Goal: Information Seeking & Learning: Understand process/instructions

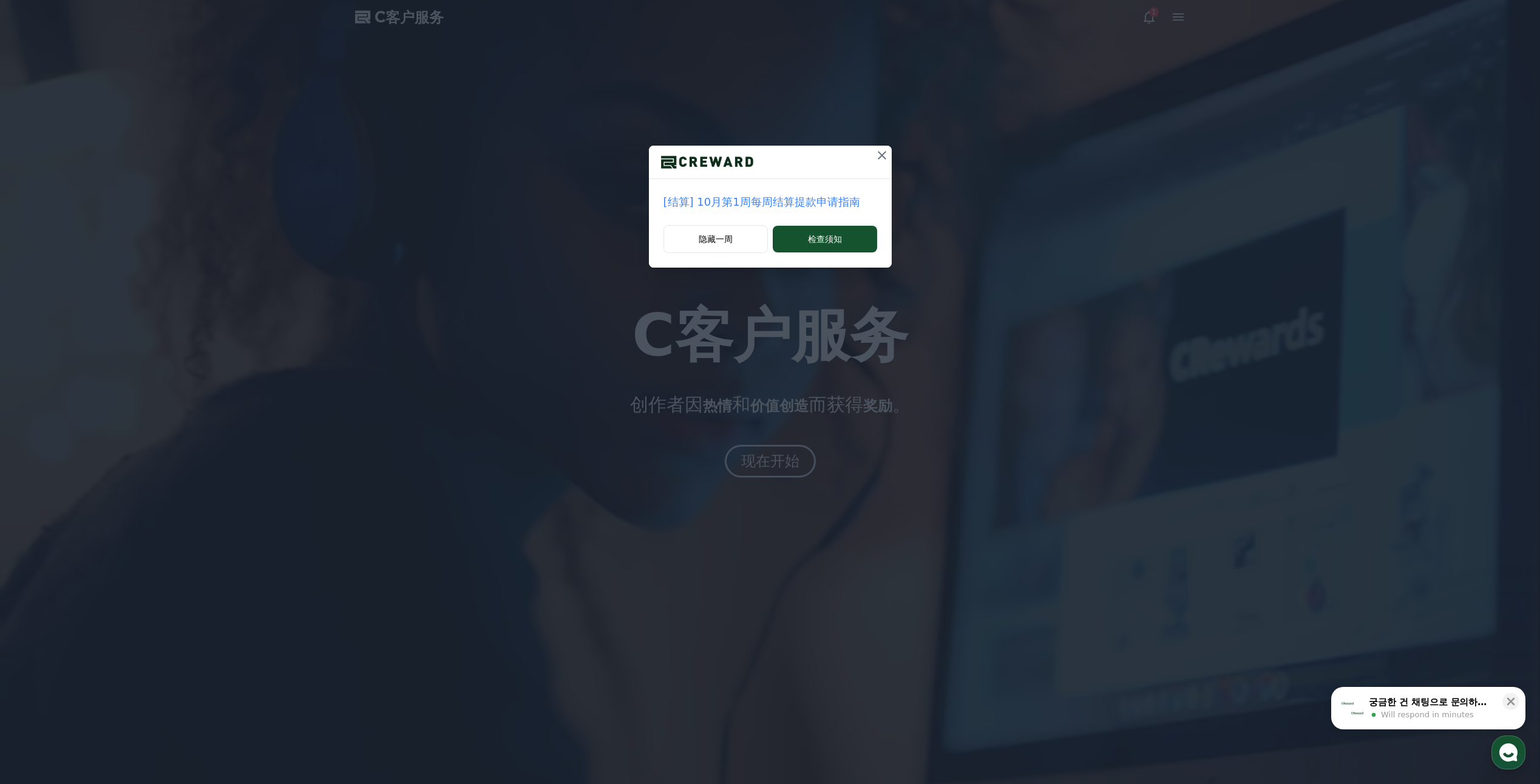
click at [833, 201] on p "[结算] 10月第1周每周结算提款申请指南" at bounding box center [770, 202] width 214 height 17
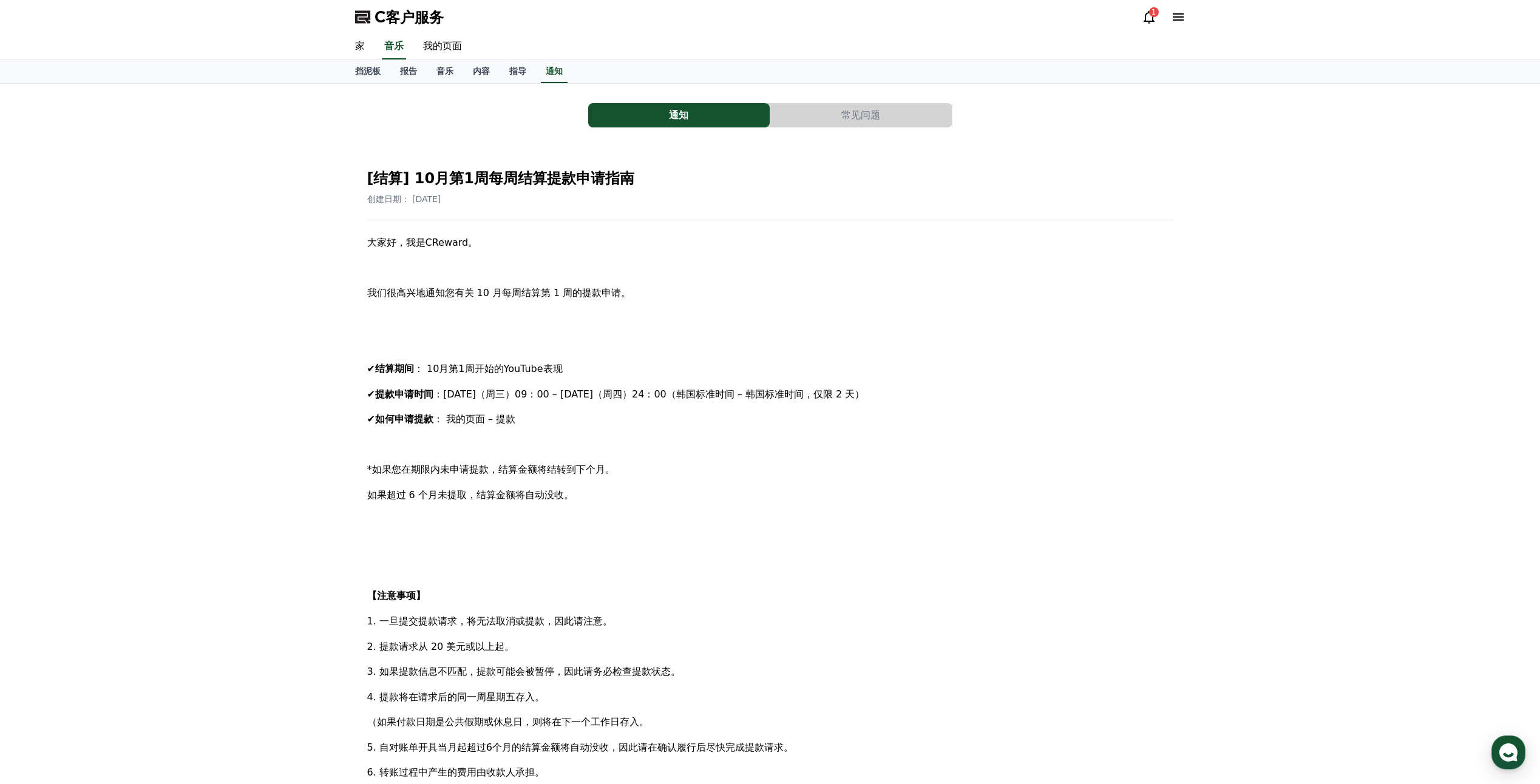
click at [532, 474] on span "*如果您在期限内未申请提款，结算金额将结转到下个月。" at bounding box center [491, 469] width 248 height 12
drag, startPoint x: 532, startPoint y: 474, endPoint x: 527, endPoint y: 515, distance: 41.3
click at [527, 515] on p at bounding box center [770, 521] width 806 height 16
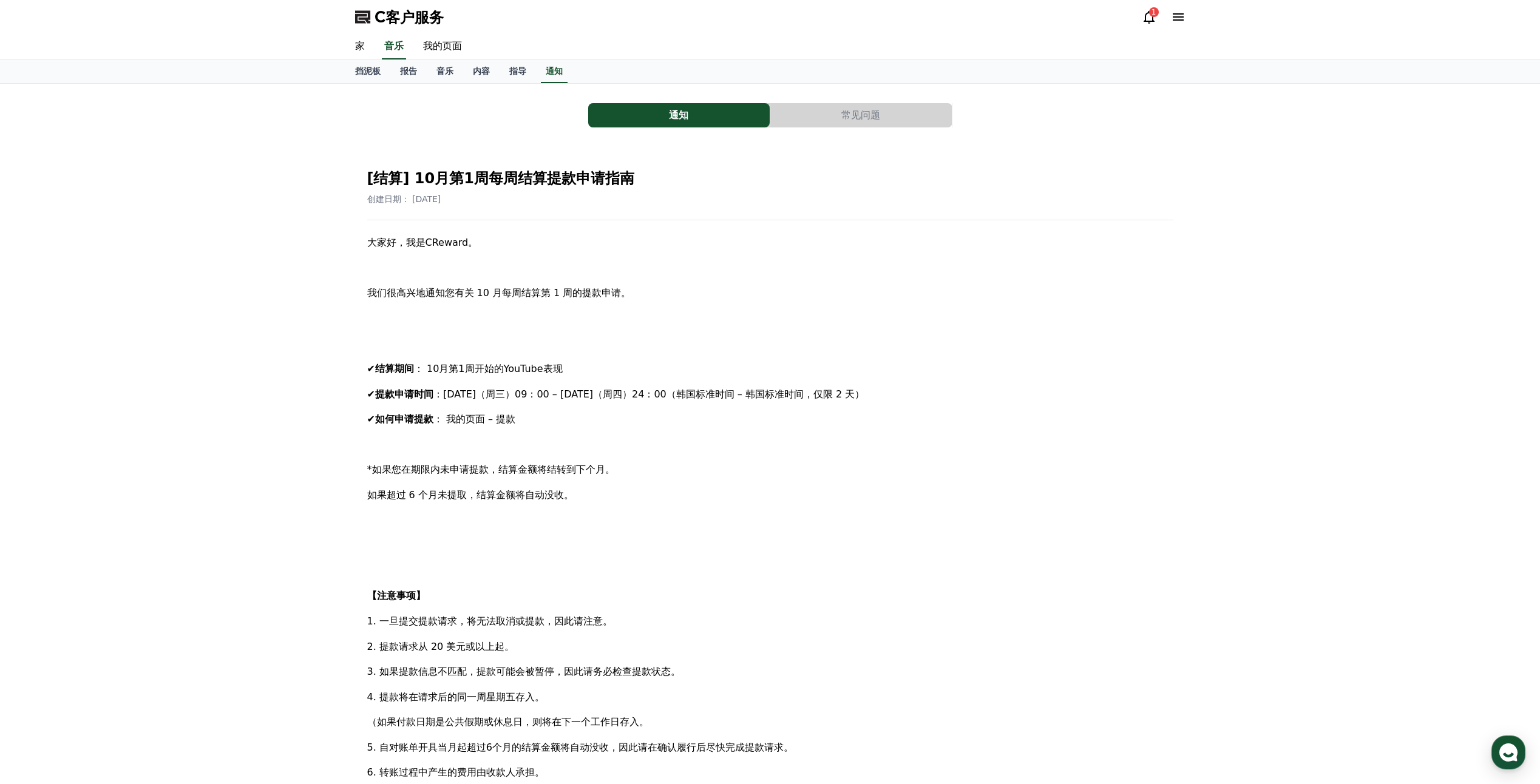
click at [434, 476] on p "*如果您在期限内未申请提款，结算金额将结转到下个月。" at bounding box center [770, 469] width 806 height 16
drag, startPoint x: 434, startPoint y: 476, endPoint x: 446, endPoint y: 505, distance: 31.4
click at [446, 505] on div "大家好，我是CReward。 我们很高兴地通知您有关 10 月每周结算第 1 周的提款申请。 ✔ 结算期间 ： 10月第1周开始的YouTube表现 ✔ 提款…" at bounding box center [770, 596] width 806 height 722
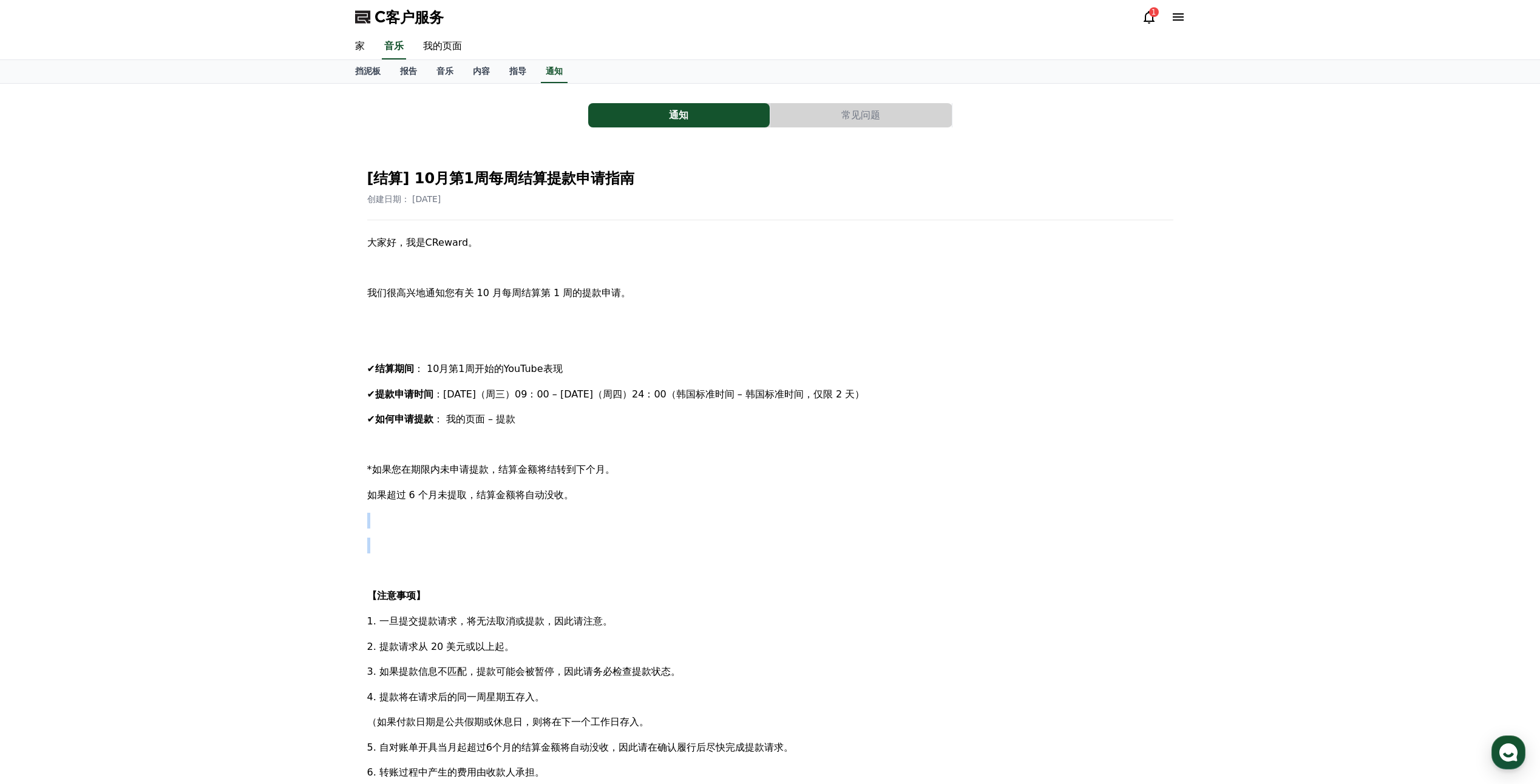
click at [446, 505] on div "大家好，我是CReward。 我们很高兴地通知您有关 10 月每周结算第 1 周的提款申请。 ✔ 结算期间 ： 10月第1周开始的YouTube表现 ✔ 提款…" at bounding box center [770, 596] width 806 height 722
click at [426, 542] on p at bounding box center [770, 545] width 806 height 16
click at [407, 490] on span "如果超过 6 个月未提取，结算金额将自动没收。" at bounding box center [470, 494] width 206 height 12
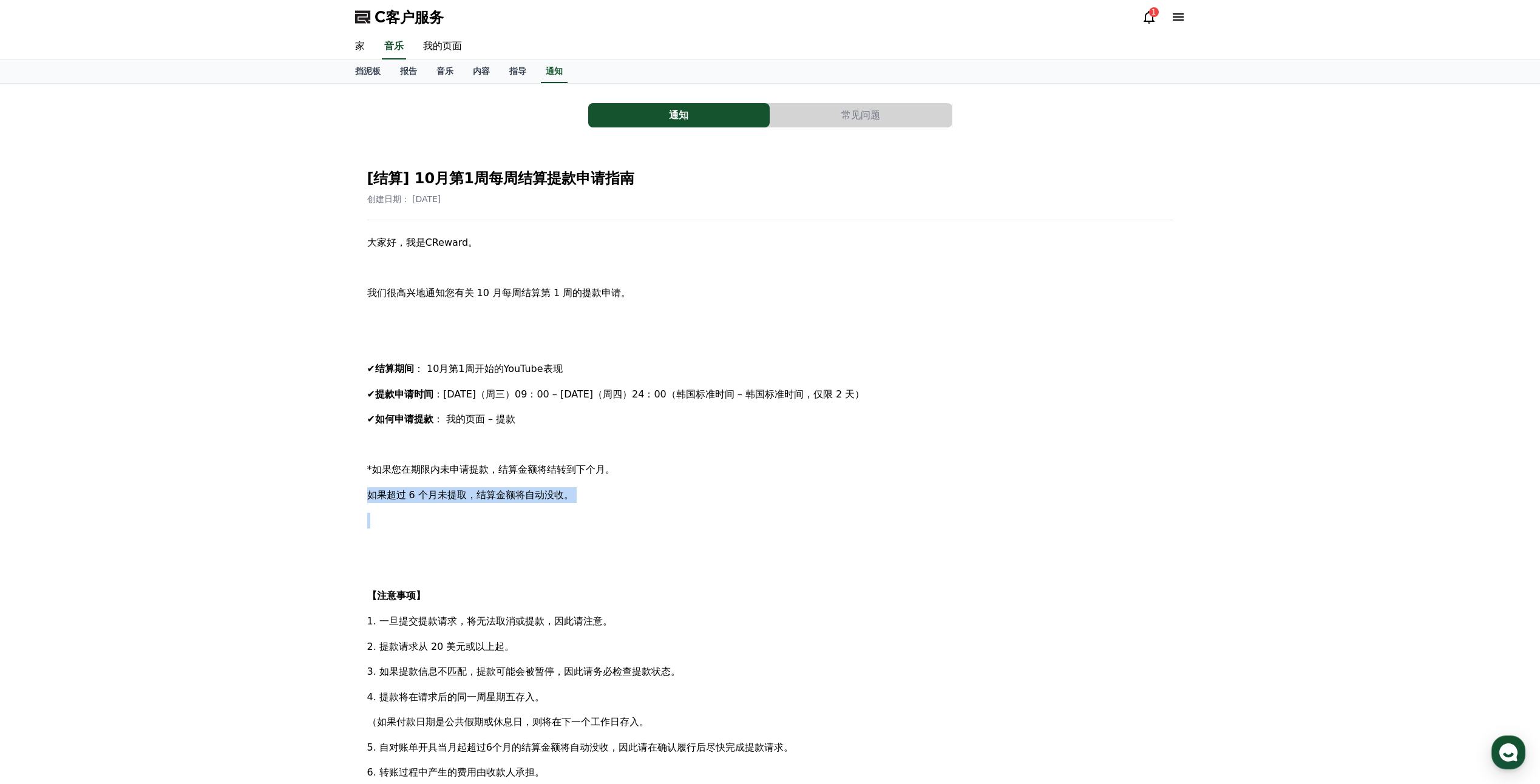
click at [407, 490] on span "如果超过 6 个月未提取，结算金额将自动没收。" at bounding box center [470, 494] width 206 height 12
drag, startPoint x: 407, startPoint y: 490, endPoint x: 477, endPoint y: 364, distance: 144.1
click at [477, 364] on span "： 10月第1周开始的YouTube表现" at bounding box center [488, 369] width 148 height 12
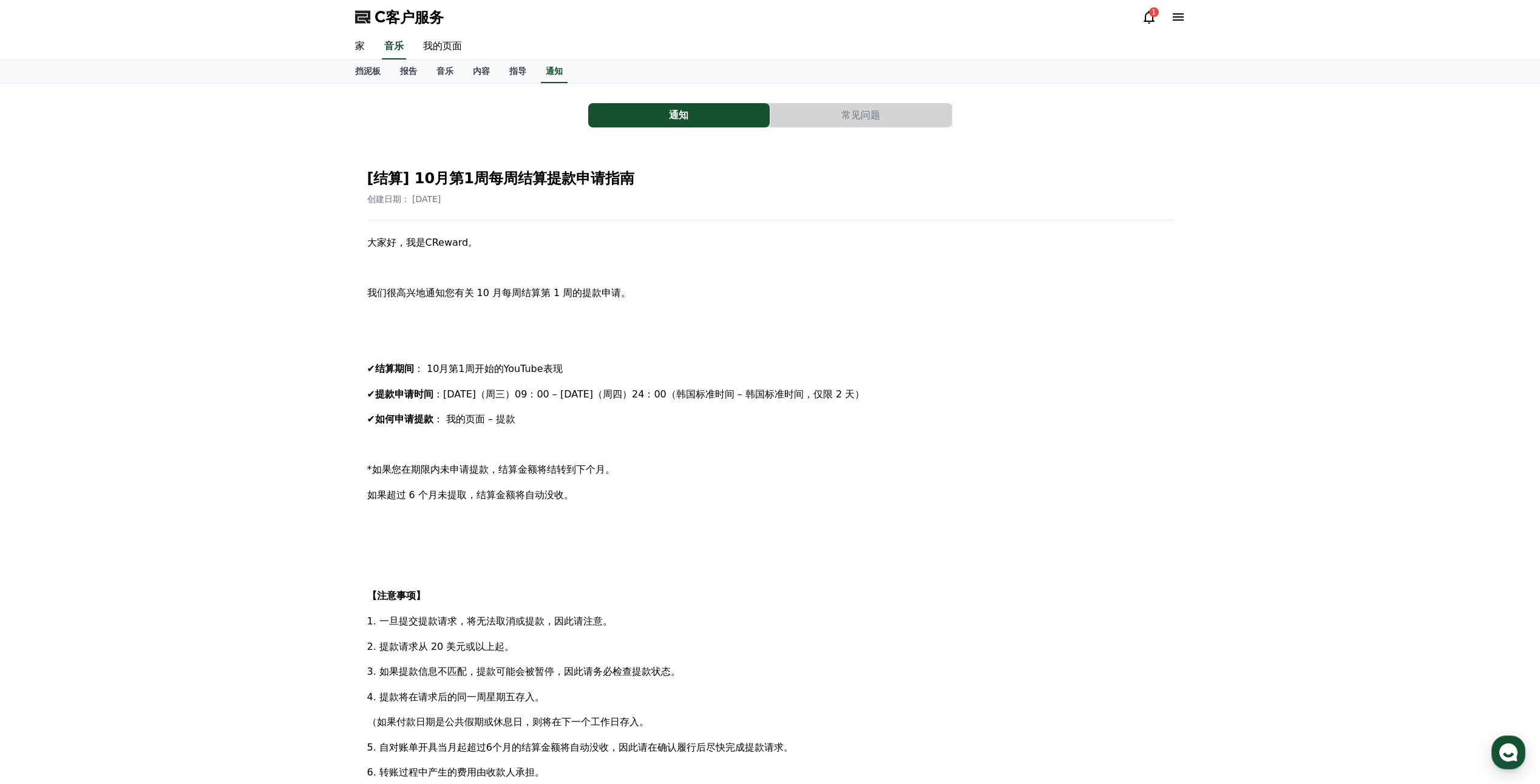
drag, startPoint x: 477, startPoint y: 364, endPoint x: 581, endPoint y: 394, distance: 108.2
click at [581, 394] on span "：[DATE]（周三）09：00 – [DATE]（周四）24：00（韩国标准时间 – 韩国标准时间，仅限 2 天）" at bounding box center [649, 394] width 431 height 12
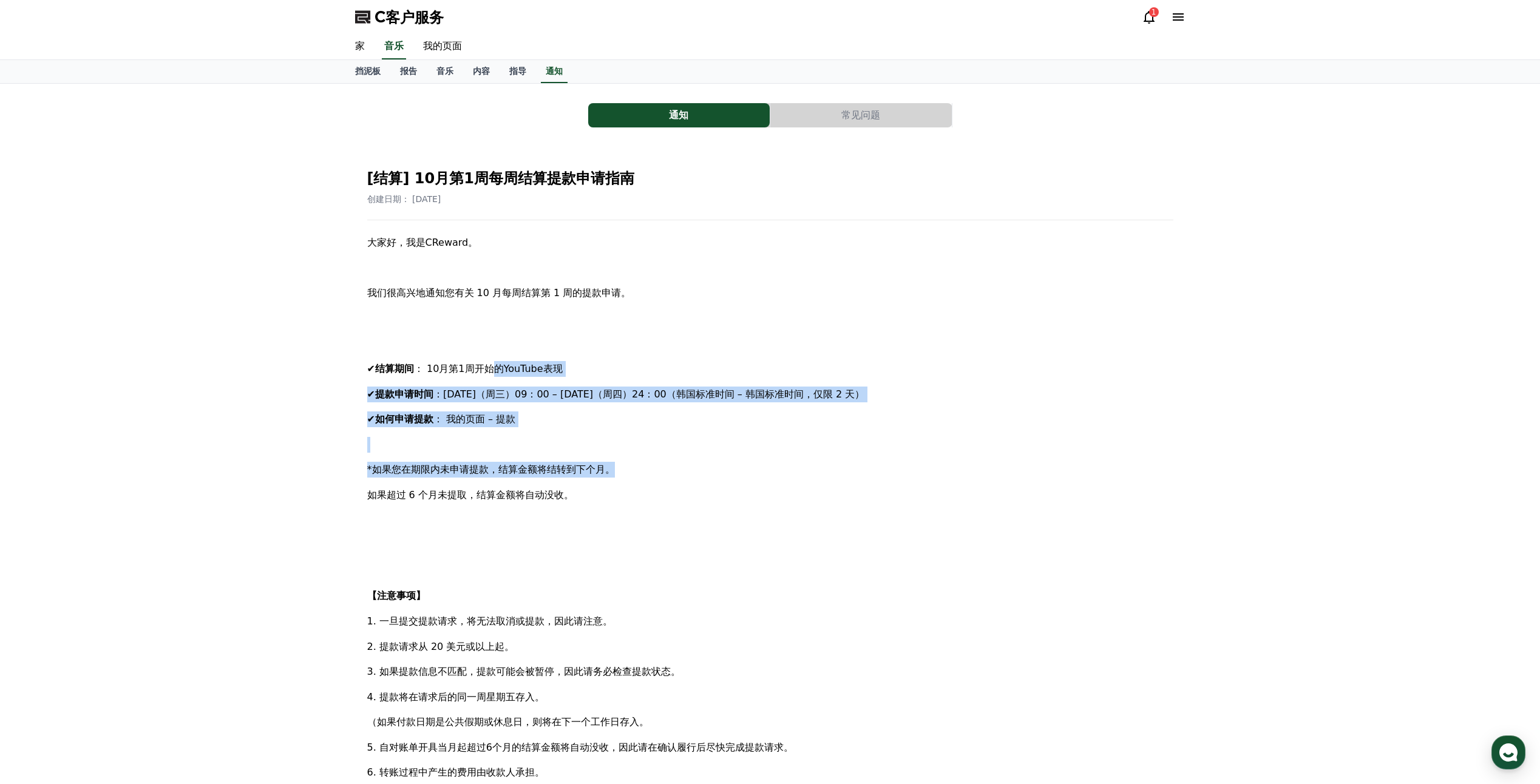
drag, startPoint x: 506, startPoint y: 372, endPoint x: 616, endPoint y: 456, distance: 138.4
click at [616, 456] on div "大家好，我是CReward。 我们很高兴地通知您有关 10 月每周结算第 1 周的提款申请。 ✔ 结算期间 ： 10月第1周开始的YouTube表现 ✔ 提款…" at bounding box center [770, 596] width 806 height 722
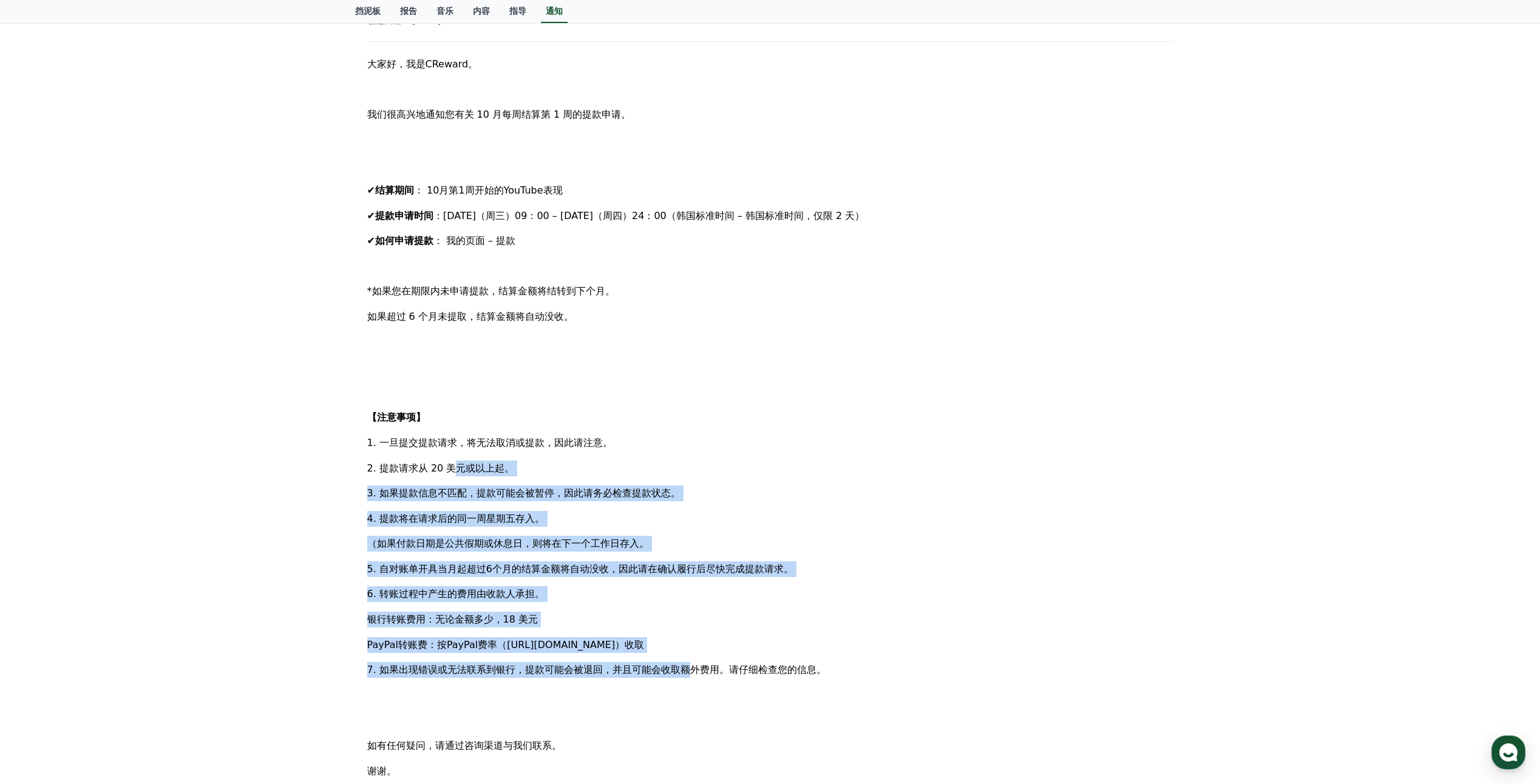
scroll to position [182, 0]
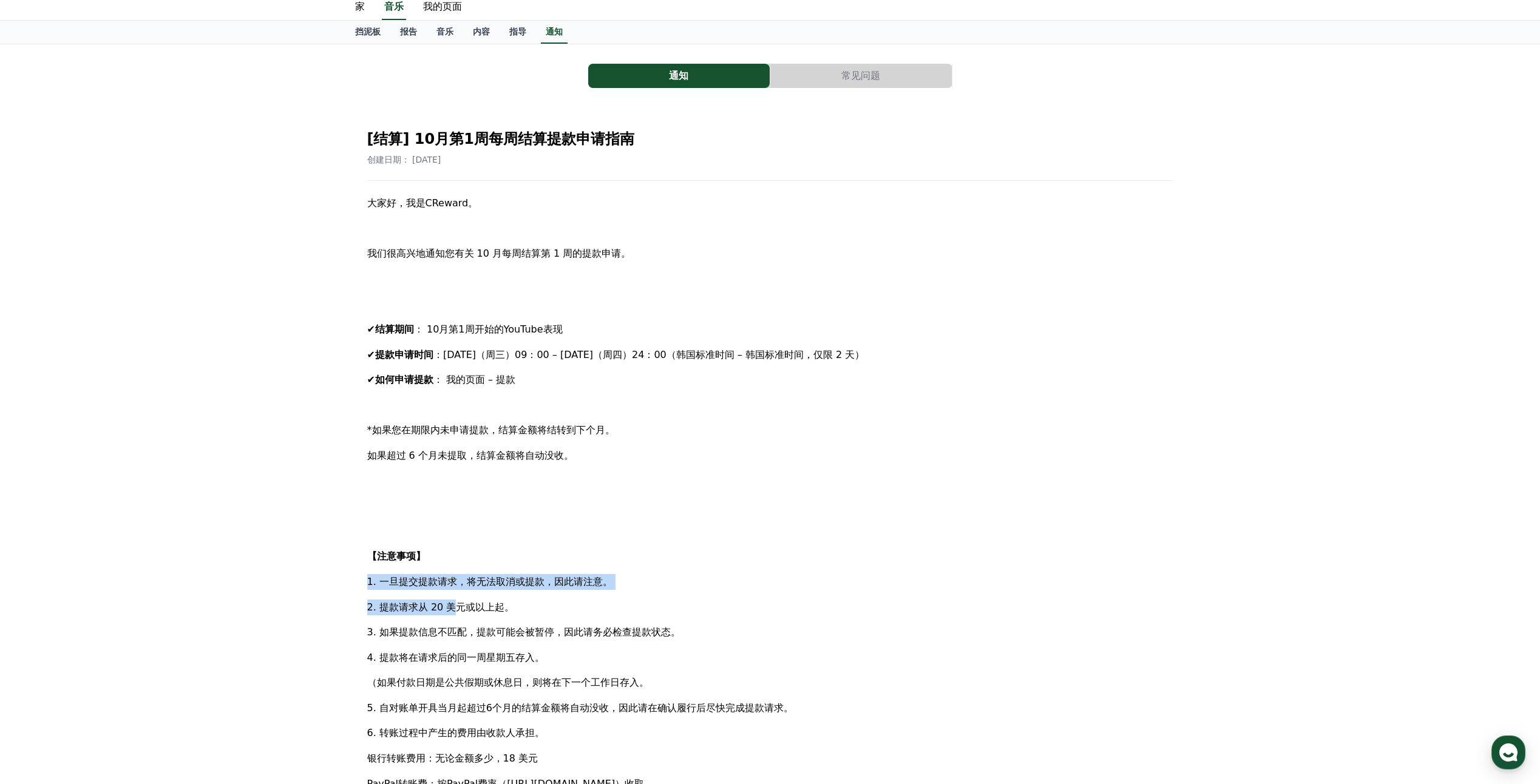
drag, startPoint x: 456, startPoint y: 511, endPoint x: 816, endPoint y: 536, distance: 360.9
click at [815, 536] on div "大家好，我是CReward。 我们很高兴地通知您有关 10 月每周结算第 1 周的提款申请。 ✔ 结算期间 ： 10月第1周开始的YouTube表现 ✔ 提款…" at bounding box center [770, 556] width 806 height 722
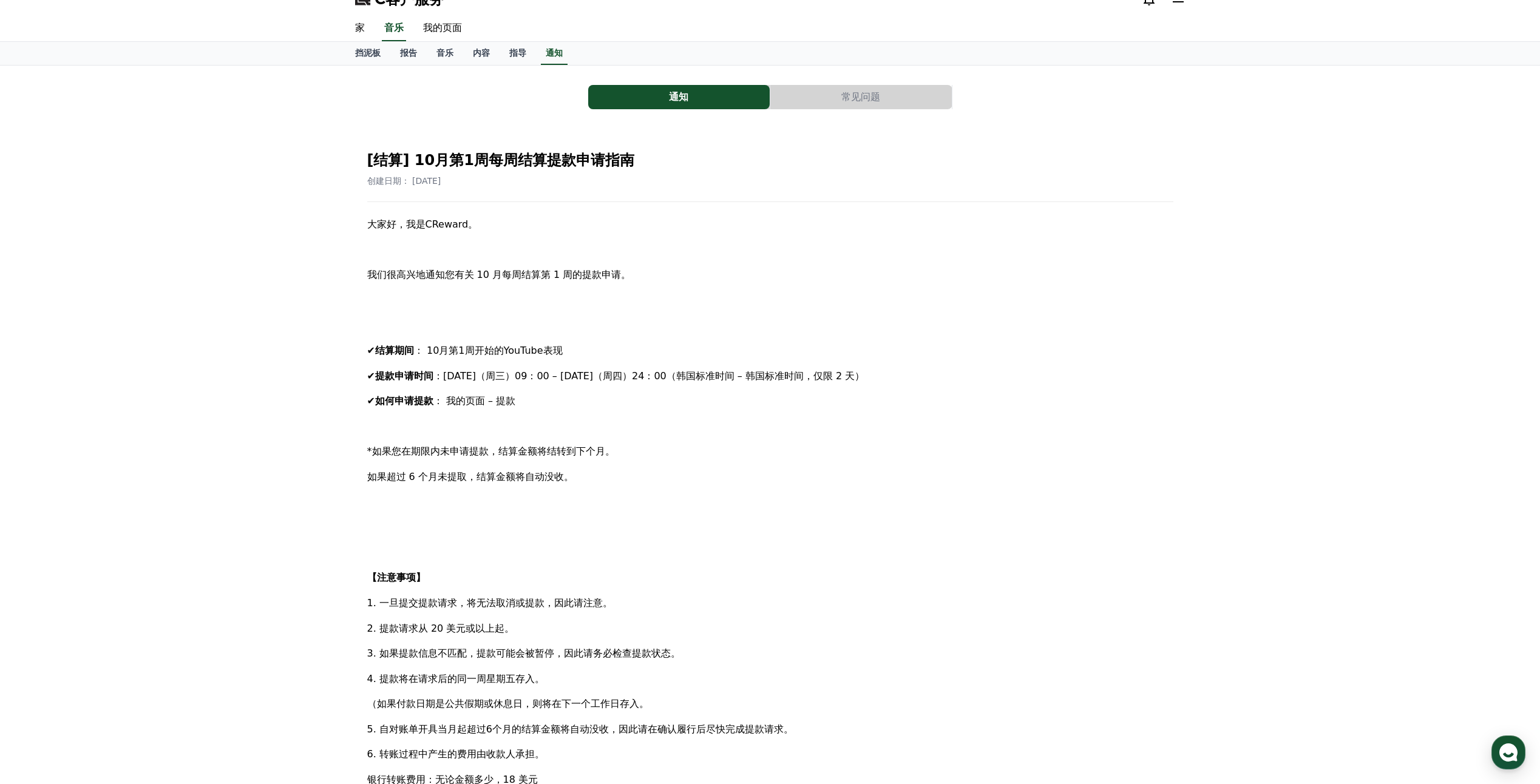
drag, startPoint x: 816, startPoint y: 536, endPoint x: 882, endPoint y: 442, distance: 114.9
click at [882, 442] on div "大家好，我是CReward。 我们很高兴地通知您有关 10 月每周结算第 1 周的提款申请。 ✔ 结算期间 ： 10月第1周开始的YouTube表现 ✔ 提款…" at bounding box center [770, 577] width 806 height 722
drag, startPoint x: 882, startPoint y: 442, endPoint x: 1006, endPoint y: 271, distance: 211.2
click at [1006, 271] on p "我们很高兴地通知您有关 10 月每周结算第 1 周的提款申请。" at bounding box center [770, 275] width 806 height 16
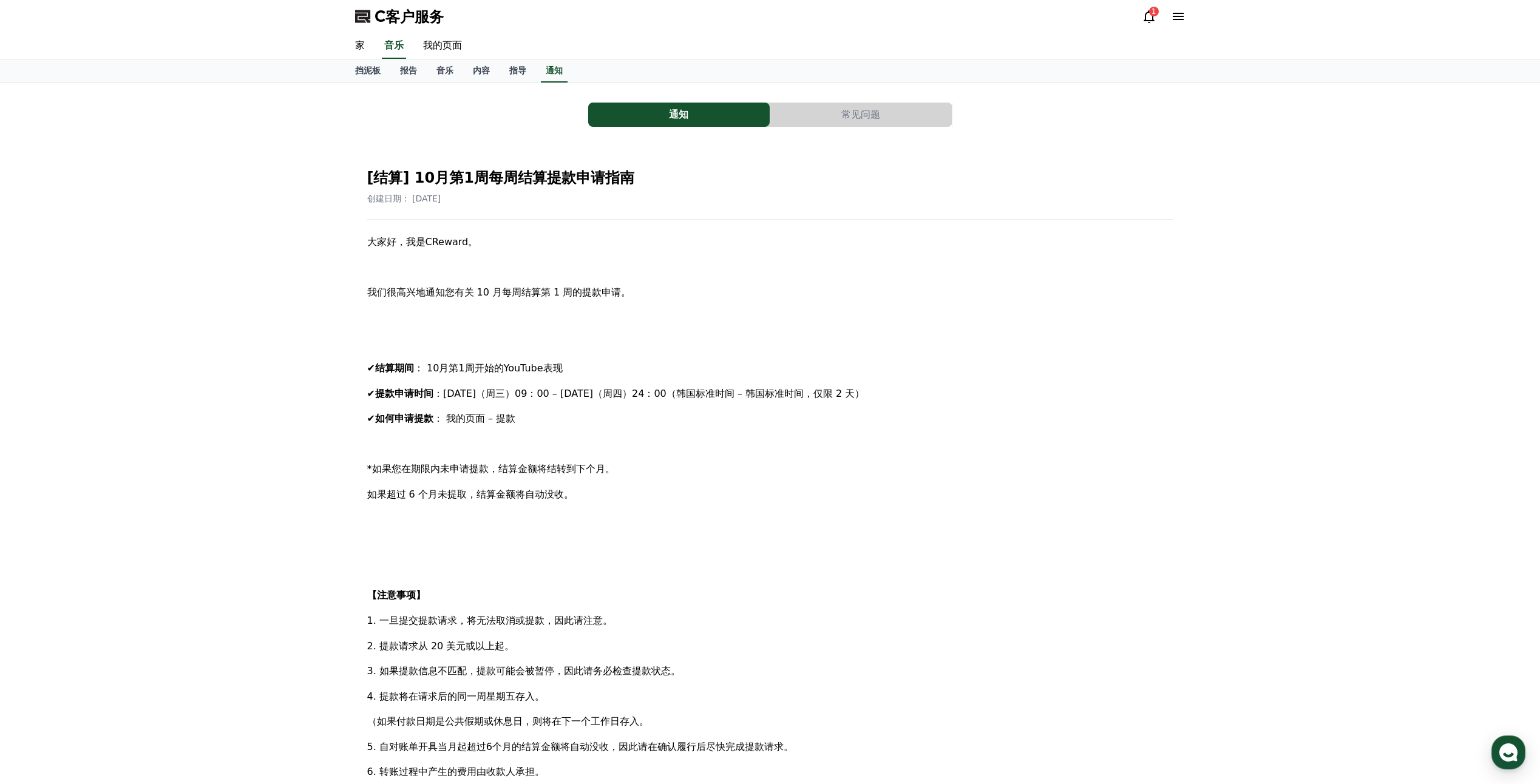
scroll to position [0, 0]
click at [363, 69] on font "挡泥板" at bounding box center [368, 71] width 26 height 9
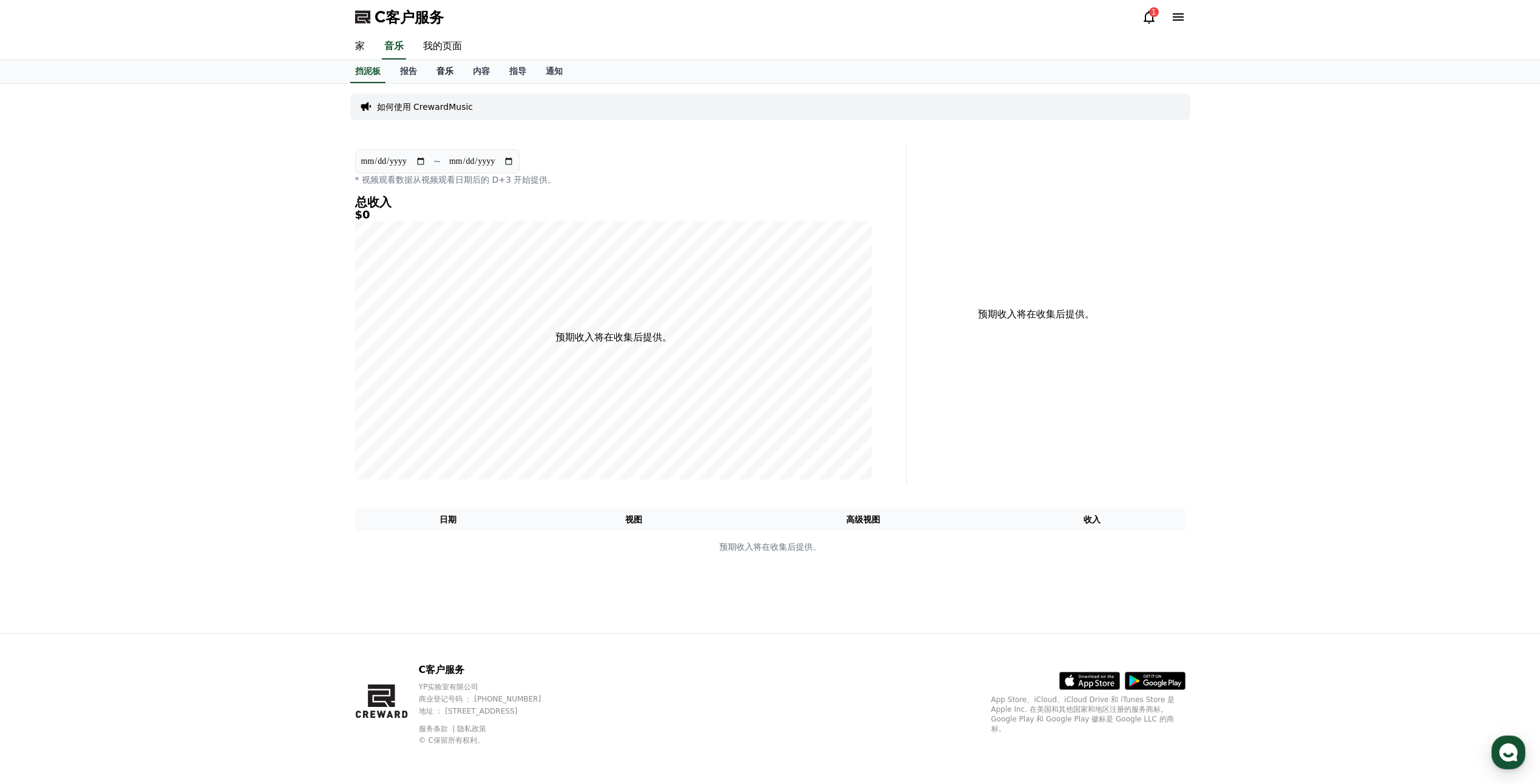
click at [447, 77] on link "音乐" at bounding box center [445, 72] width 37 height 23
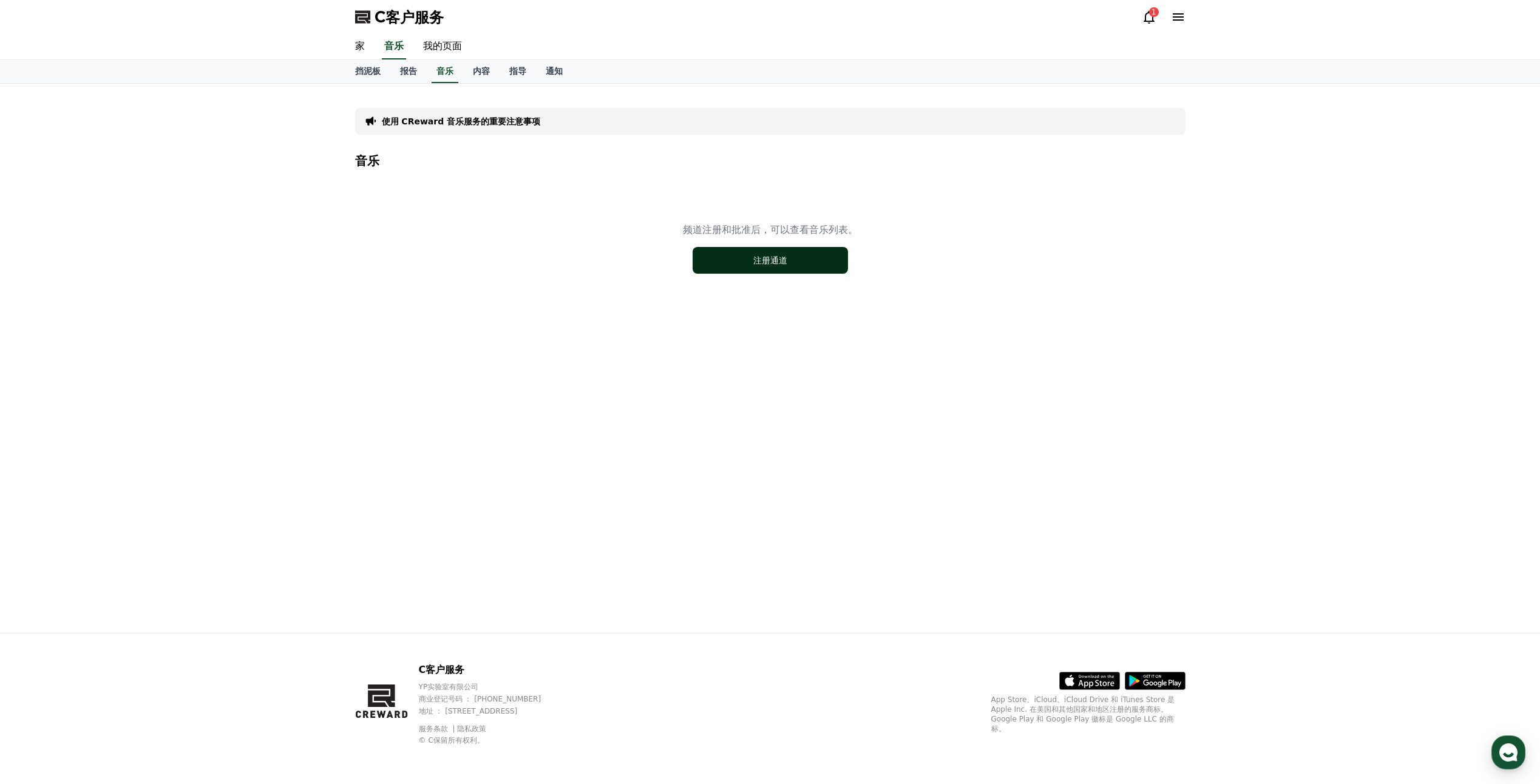
click at [710, 252] on button "注册通道" at bounding box center [770, 260] width 155 height 27
